Goal: Information Seeking & Learning: Check status

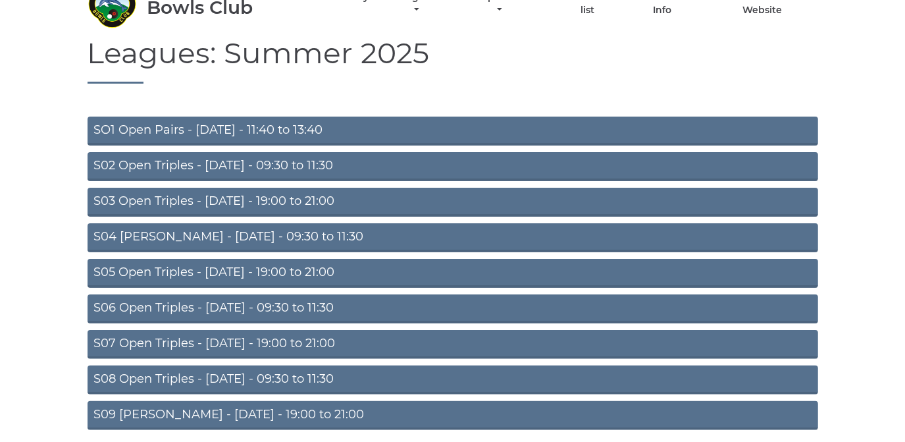
scroll to position [115, 0]
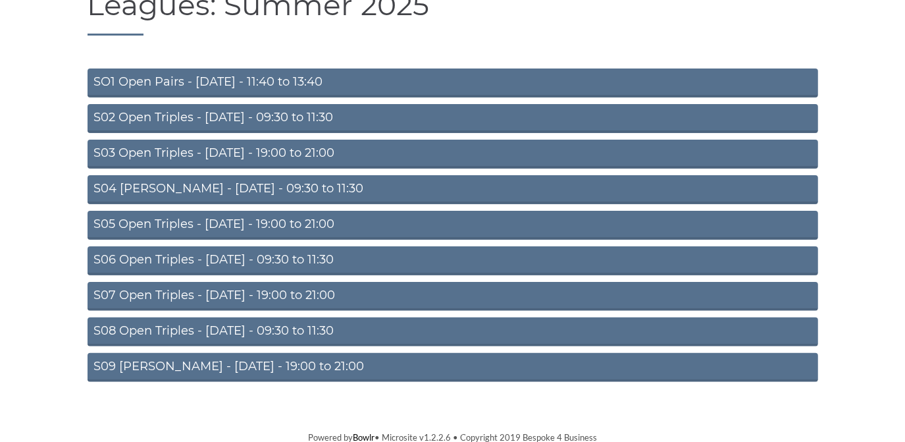
click at [302, 222] on link "S05 Open Triples - Wednesday - 19:00 to 21:00" at bounding box center [453, 225] width 731 height 29
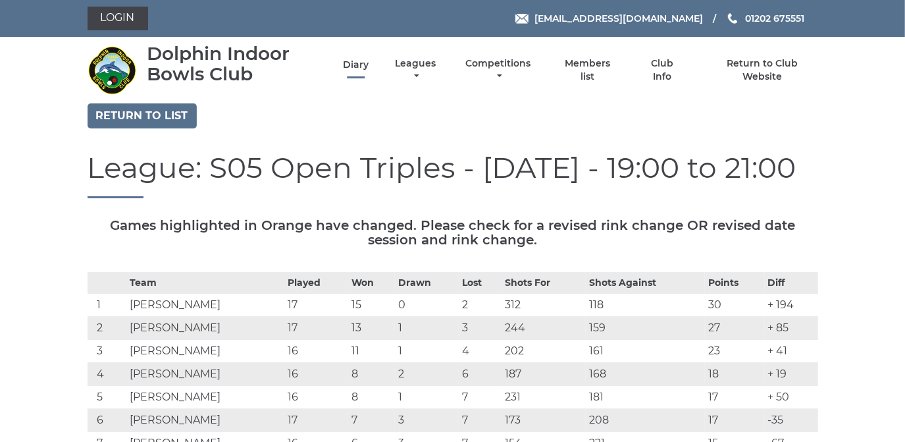
click at [363, 63] on link "Diary" at bounding box center [356, 65] width 26 height 13
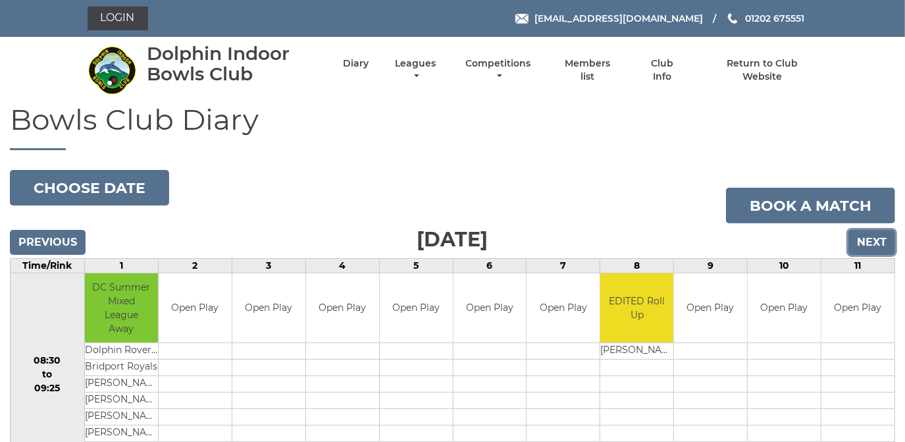
click at [874, 240] on input "Next" at bounding box center [872, 242] width 47 height 25
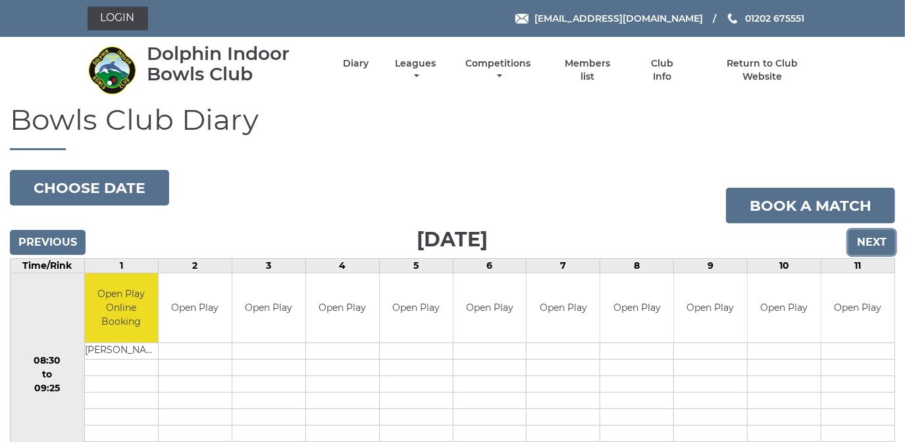
click at [869, 241] on input "Next" at bounding box center [872, 242] width 47 height 25
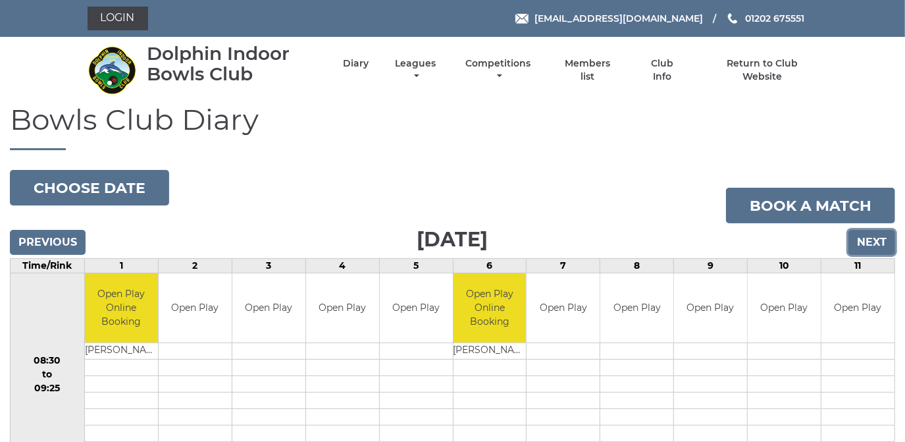
click at [869, 241] on input "Next" at bounding box center [872, 242] width 47 height 25
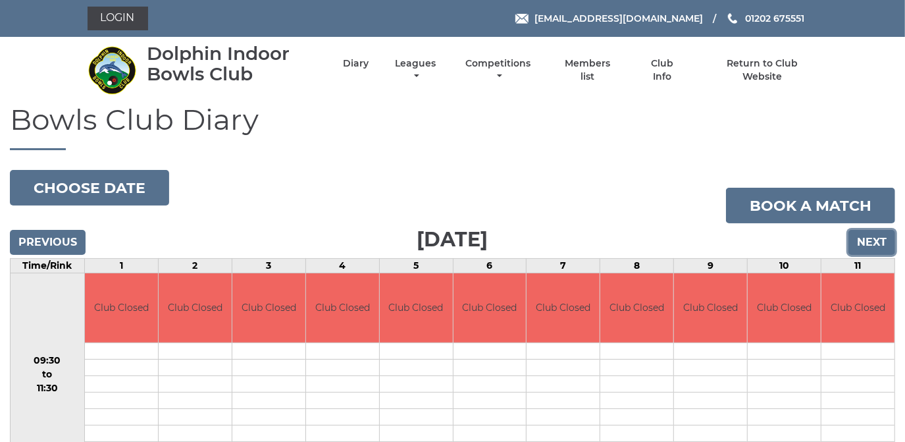
click at [869, 241] on input "Next" at bounding box center [872, 242] width 47 height 25
click at [870, 241] on input "Next" at bounding box center [872, 242] width 47 height 25
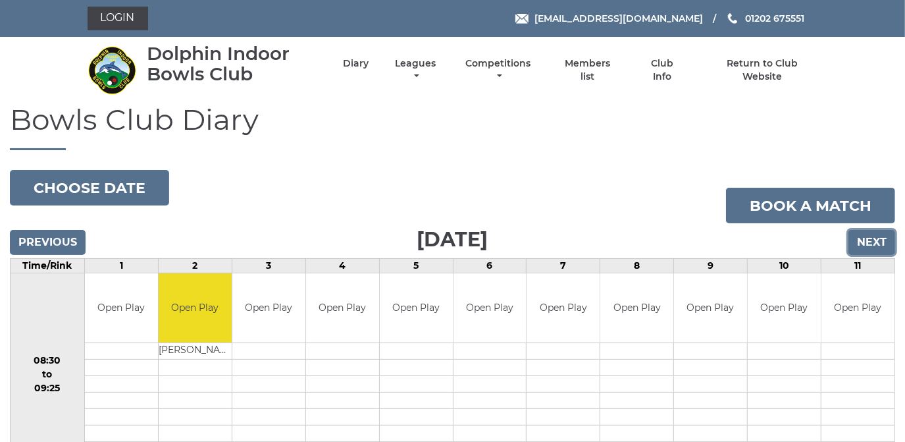
click at [870, 241] on input "Next" at bounding box center [872, 242] width 47 height 25
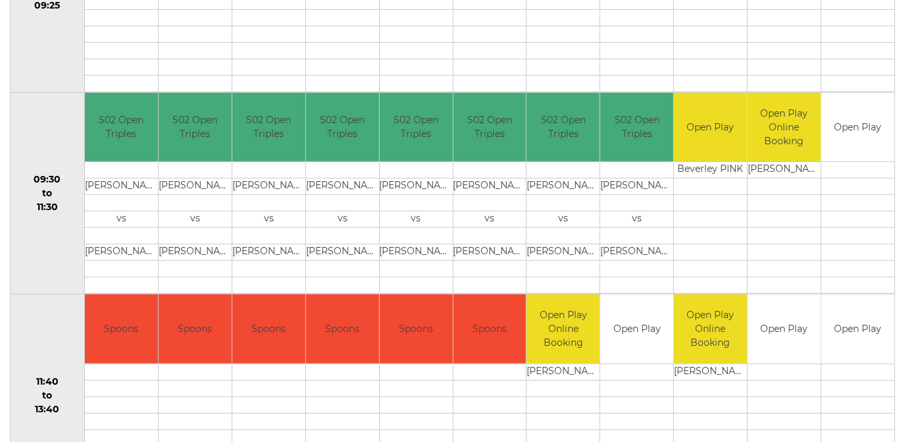
scroll to position [419, 0]
